Goal: Task Accomplishment & Management: Use online tool/utility

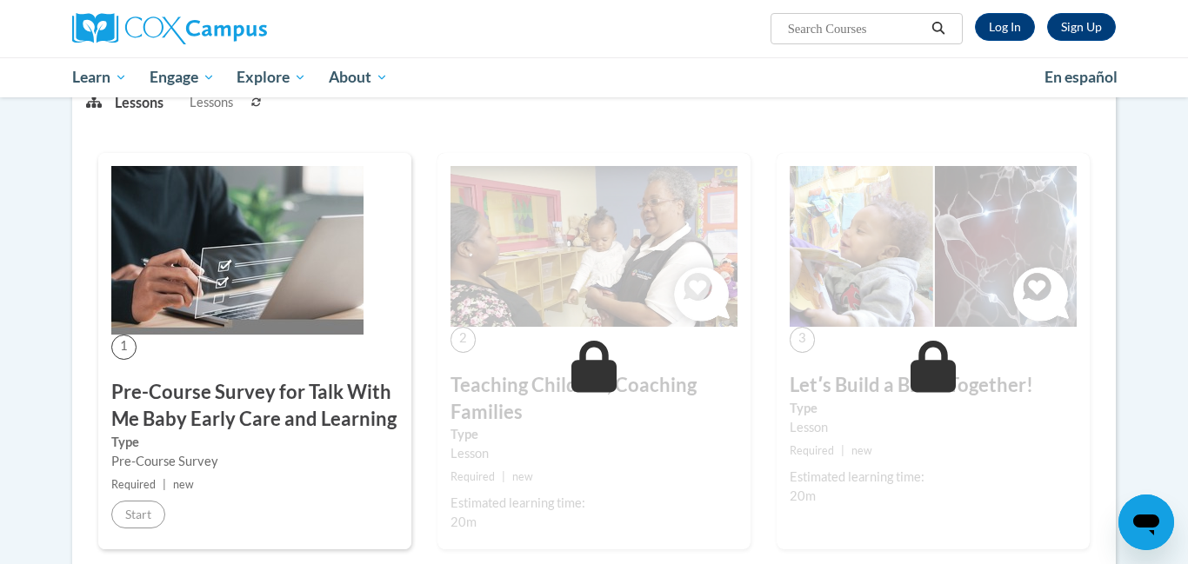
scroll to position [278, 0]
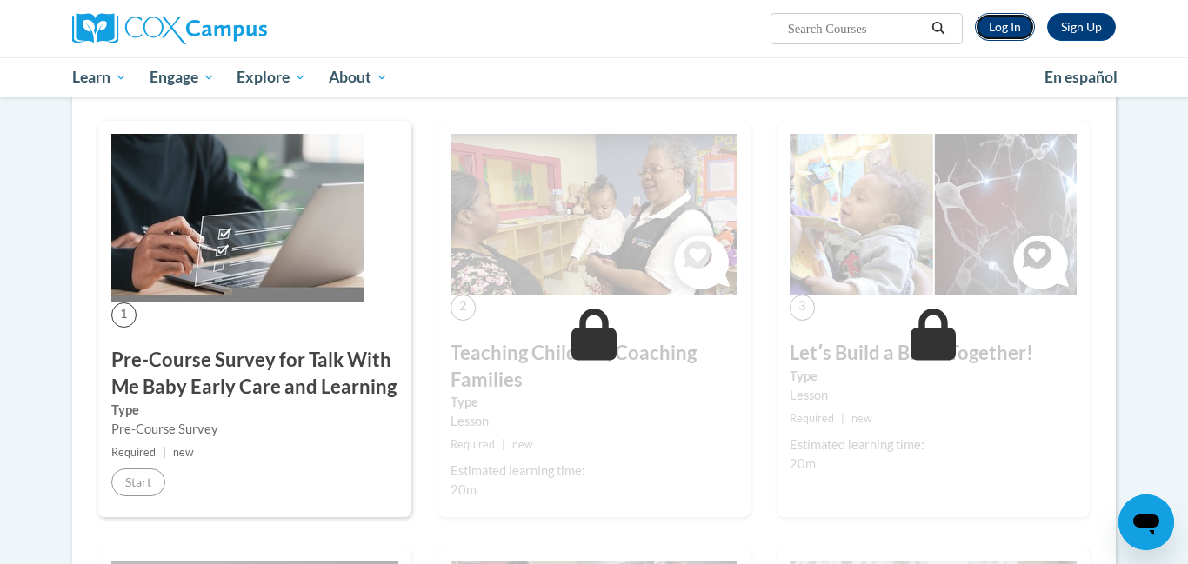
click at [1016, 21] on link "Log In" at bounding box center [1005, 27] width 60 height 28
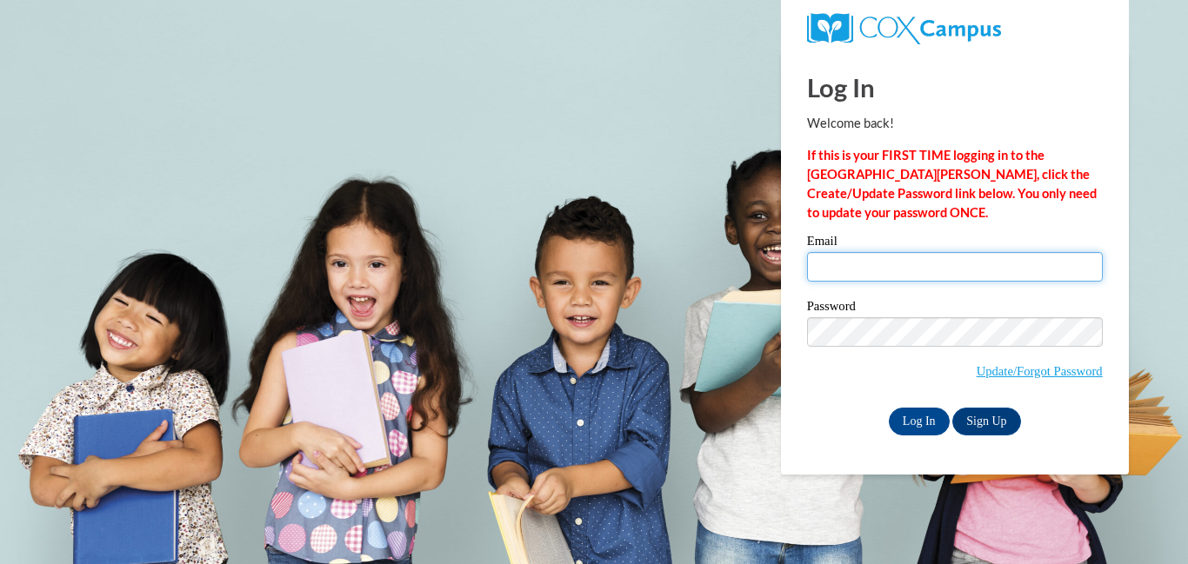
click at [997, 264] on input "Email" at bounding box center [955, 267] width 296 height 30
type input "[EMAIL_ADDRESS][DOMAIN_NAME]"
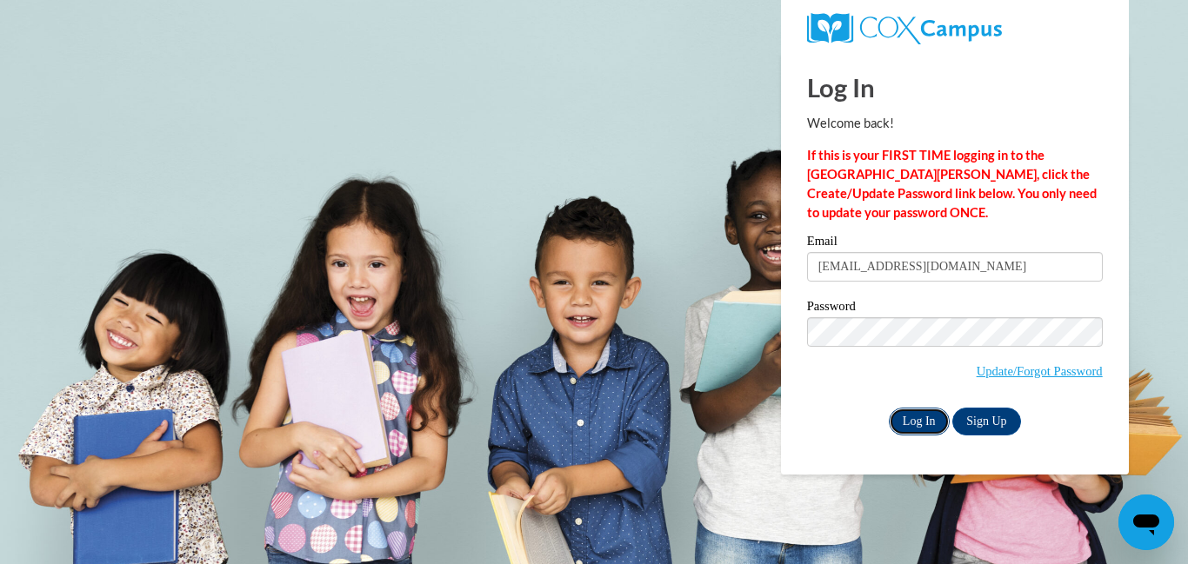
click at [928, 417] on input "Log In" at bounding box center [919, 422] width 61 height 28
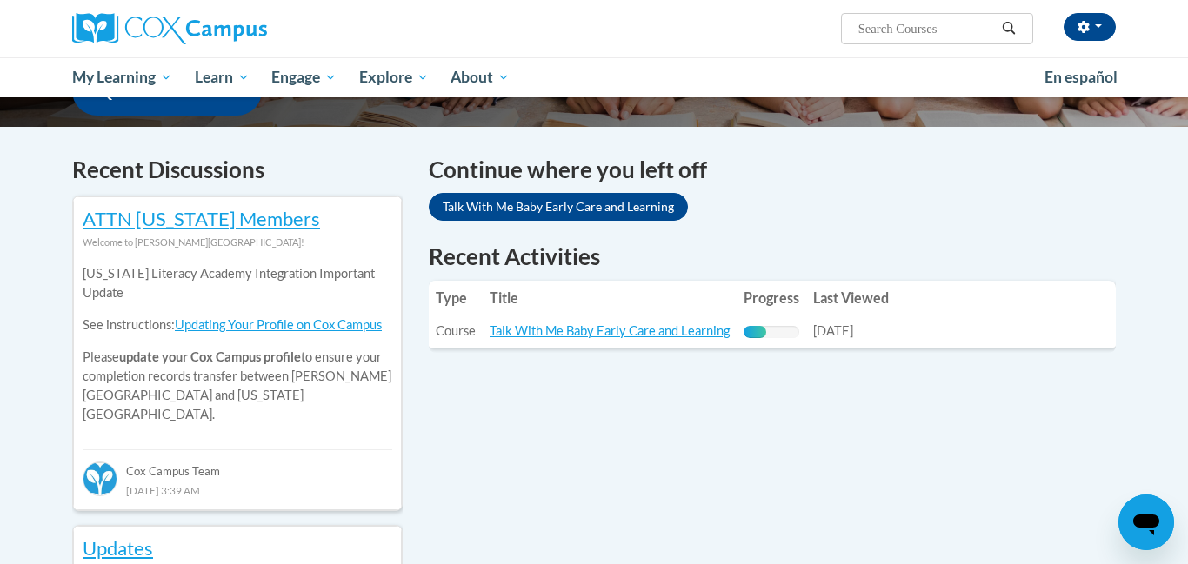
scroll to position [487, 0]
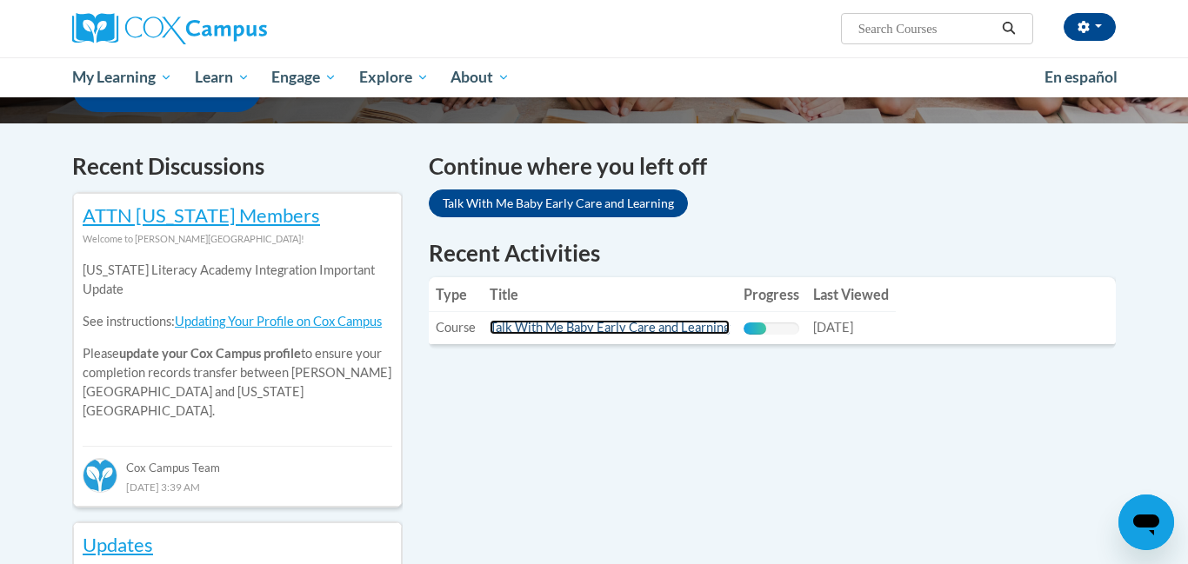
click at [589, 327] on link "Talk With Me Baby Early Care and Learning" at bounding box center [610, 327] width 240 height 15
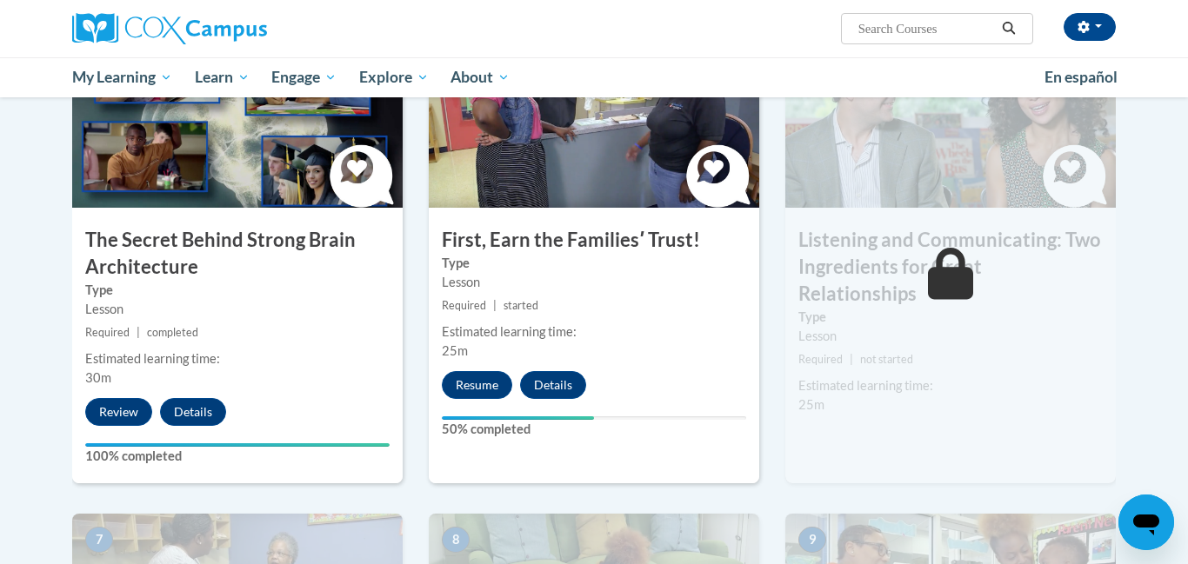
scroll to position [904, 0]
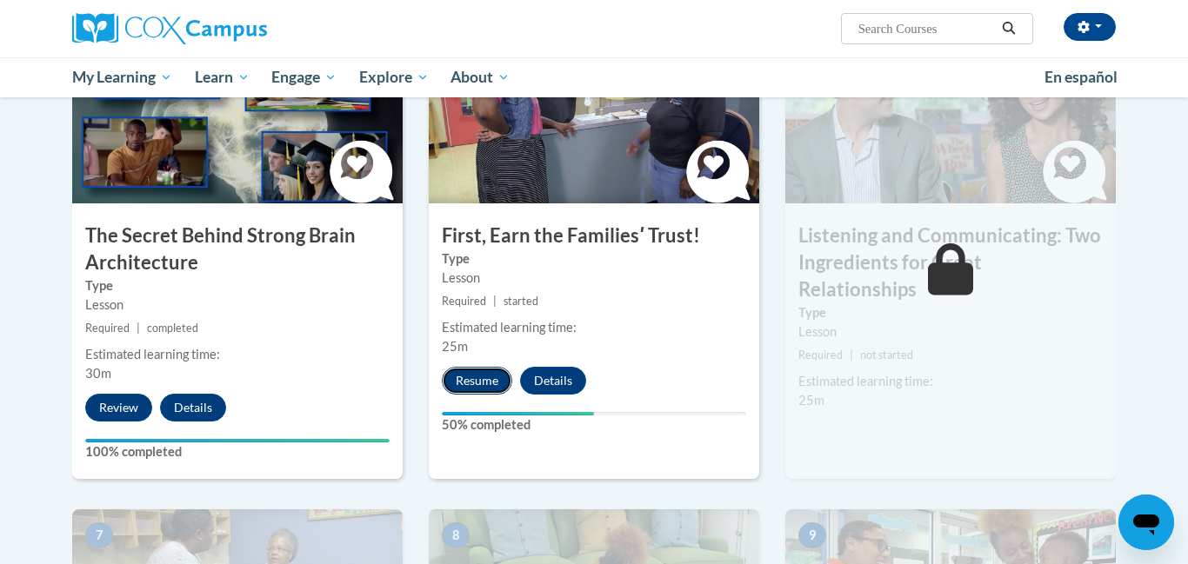
click at [479, 374] on button "Resume" at bounding box center [477, 381] width 70 height 28
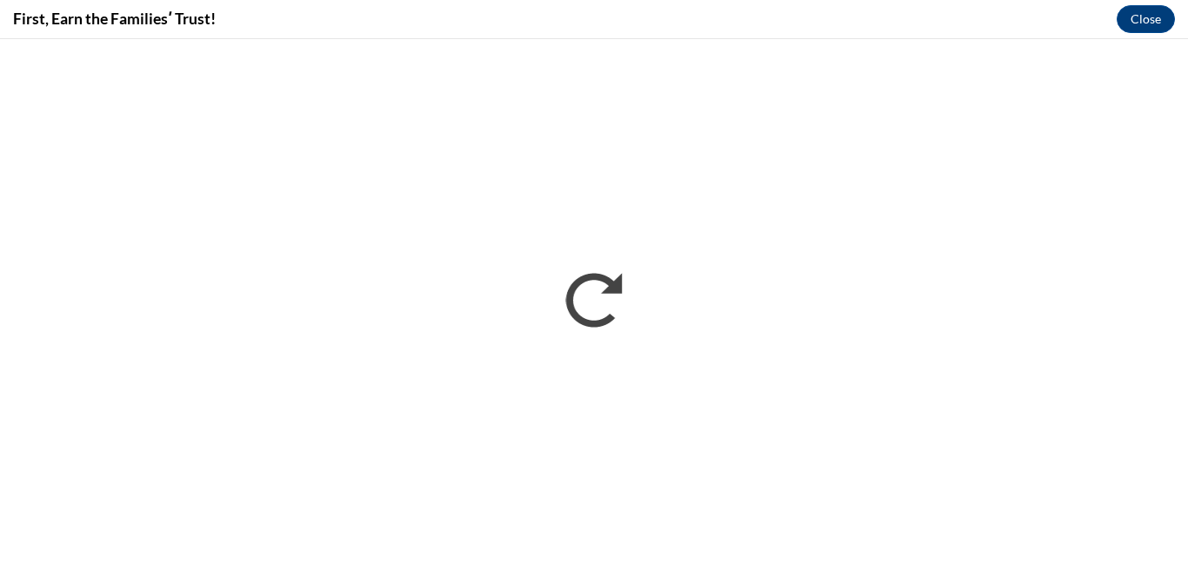
scroll to position [0, 0]
